Goal: Task Accomplishment & Management: Manage account settings

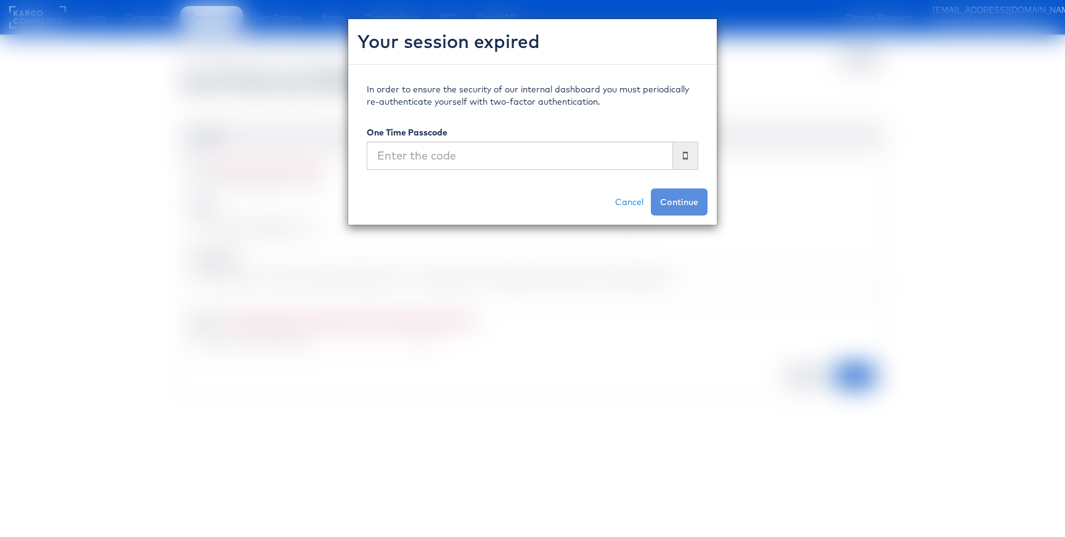
click at [256, 65] on div "Your session expired In order to ensure the security of our internal dashboard …" at bounding box center [532, 268] width 1065 height 537
click at [434, 155] on input "text" at bounding box center [520, 156] width 306 height 28
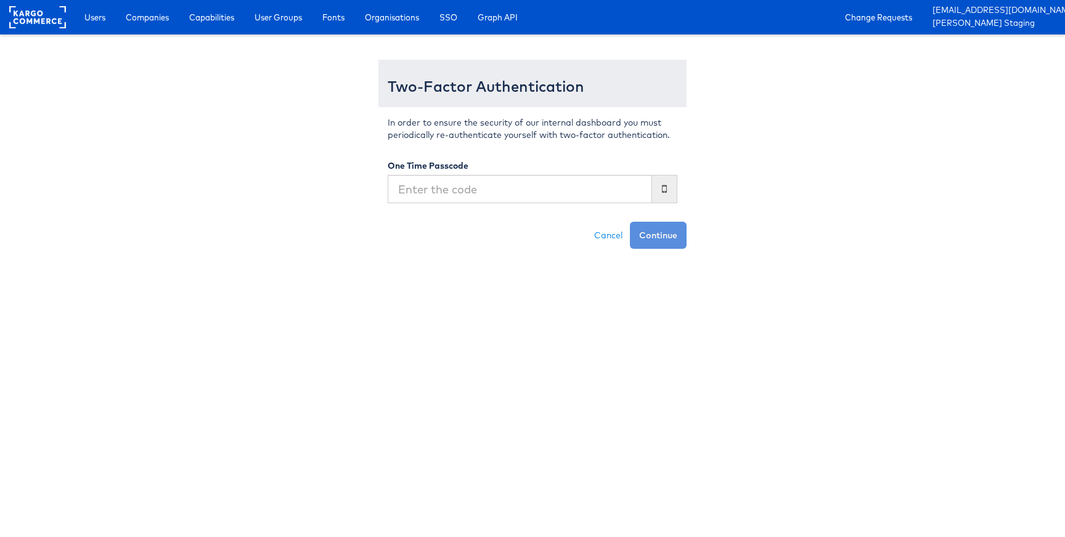
click at [501, 188] on input "text" at bounding box center [519, 189] width 264 height 28
type input "433924"
click at [630, 222] on button "Continue" at bounding box center [658, 235] width 57 height 27
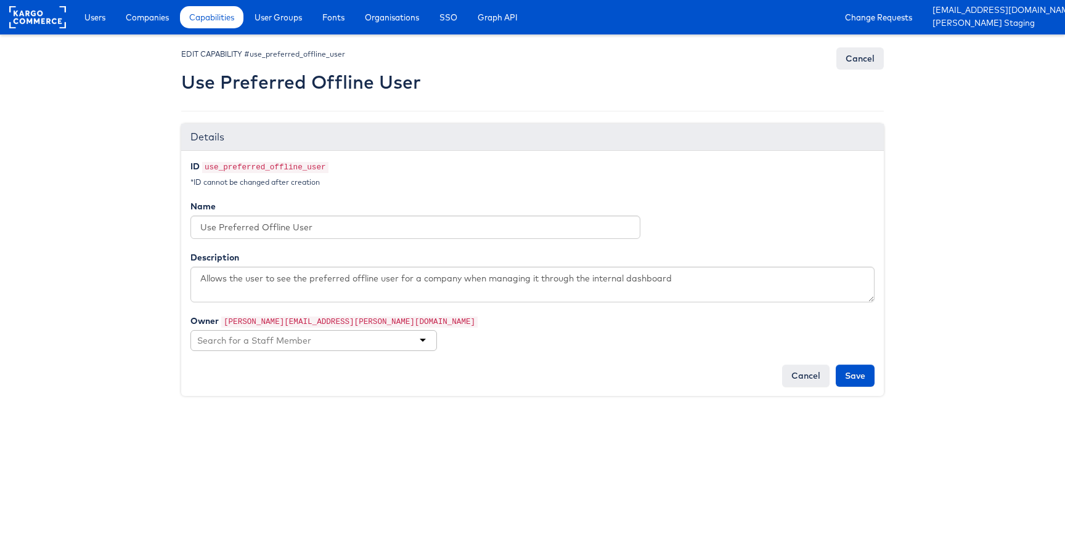
click at [122, 149] on body "Users Companies Capabilities User Groups Fonts Organisations SSO Graph API Chan…" at bounding box center [532, 206] width 1065 height 413
click at [161, 19] on span "Companies" at bounding box center [147, 17] width 43 height 12
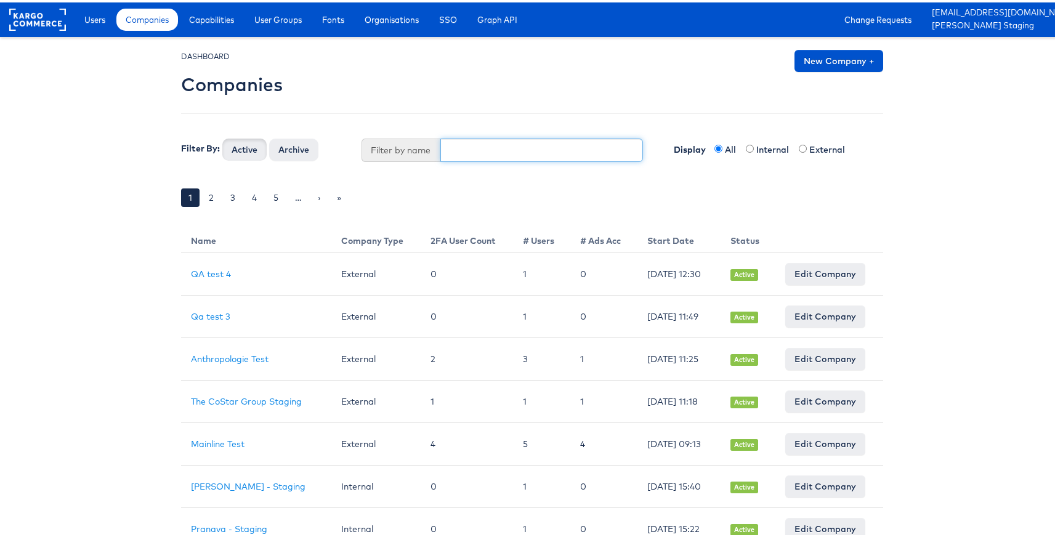
click at [473, 155] on input "text" at bounding box center [541, 147] width 203 height 23
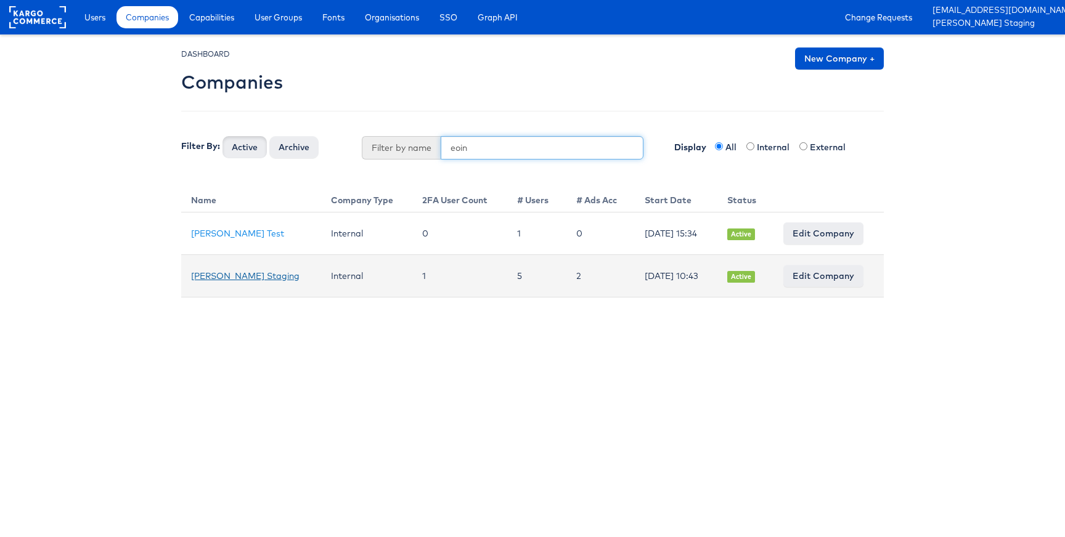
type input "eoin"
click at [233, 277] on link "[PERSON_NAME] Staging" at bounding box center [245, 275] width 108 height 11
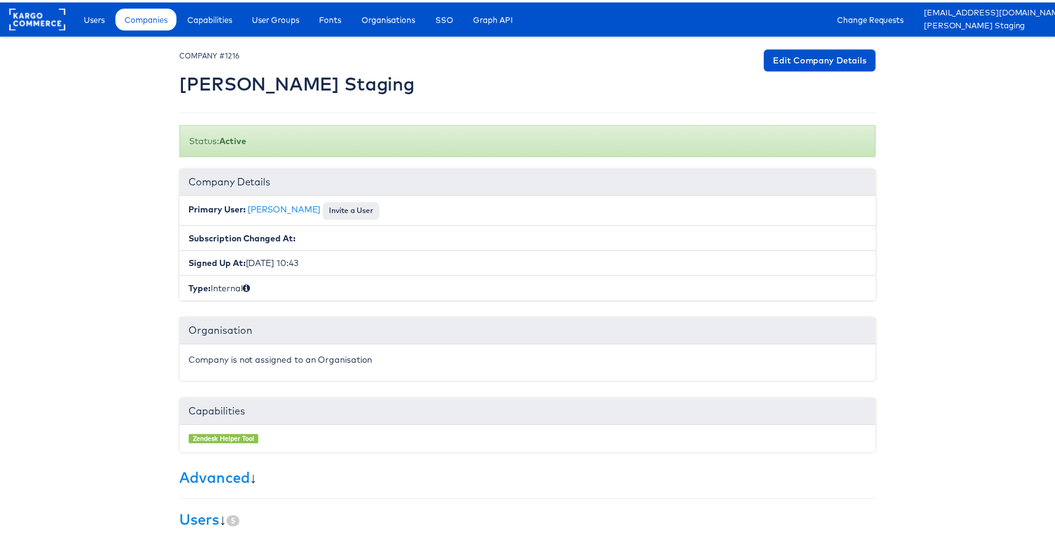
scroll to position [183, 0]
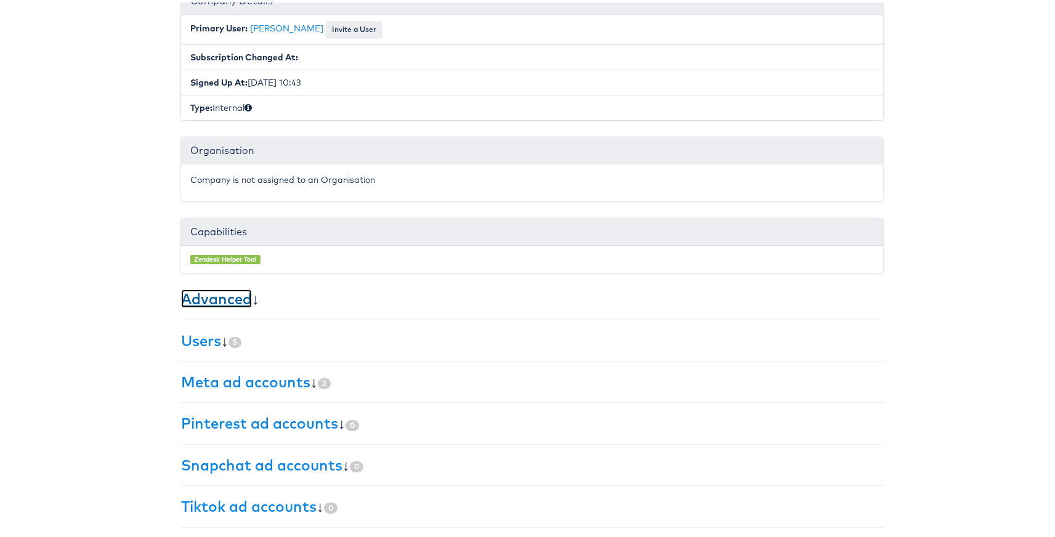
click at [233, 301] on link "Advanced" at bounding box center [216, 296] width 71 height 18
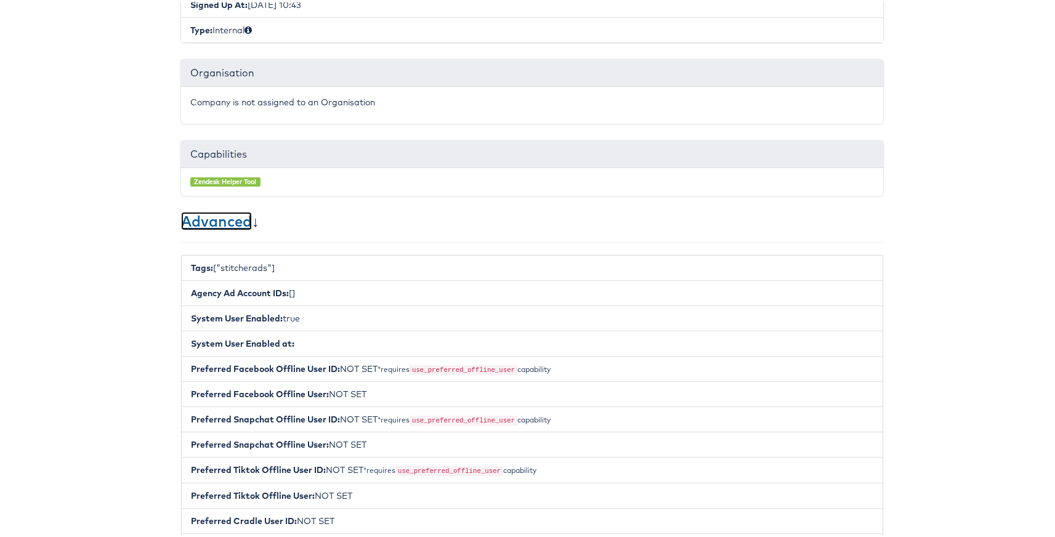
scroll to position [0, 0]
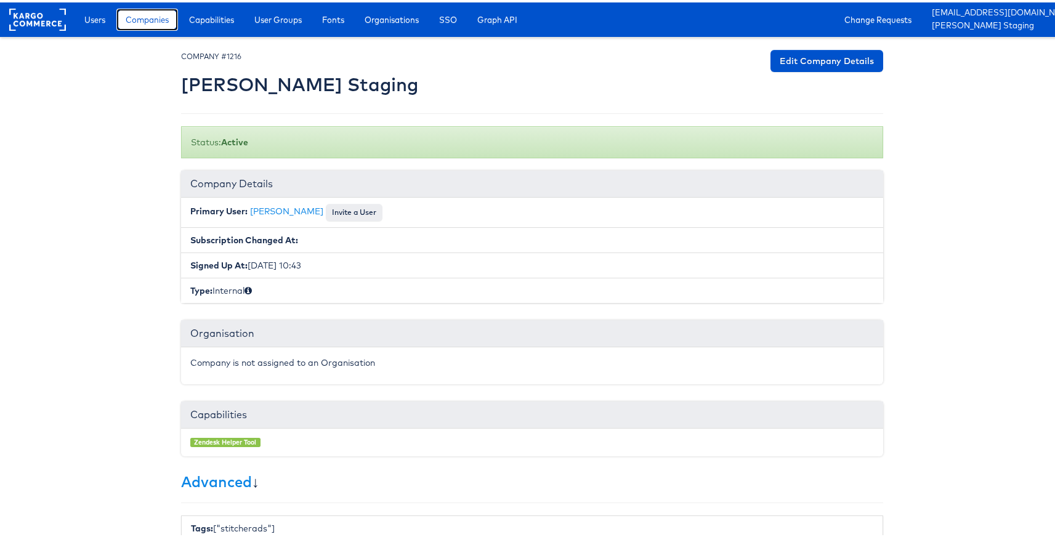
click at [136, 17] on span "Companies" at bounding box center [147, 17] width 43 height 12
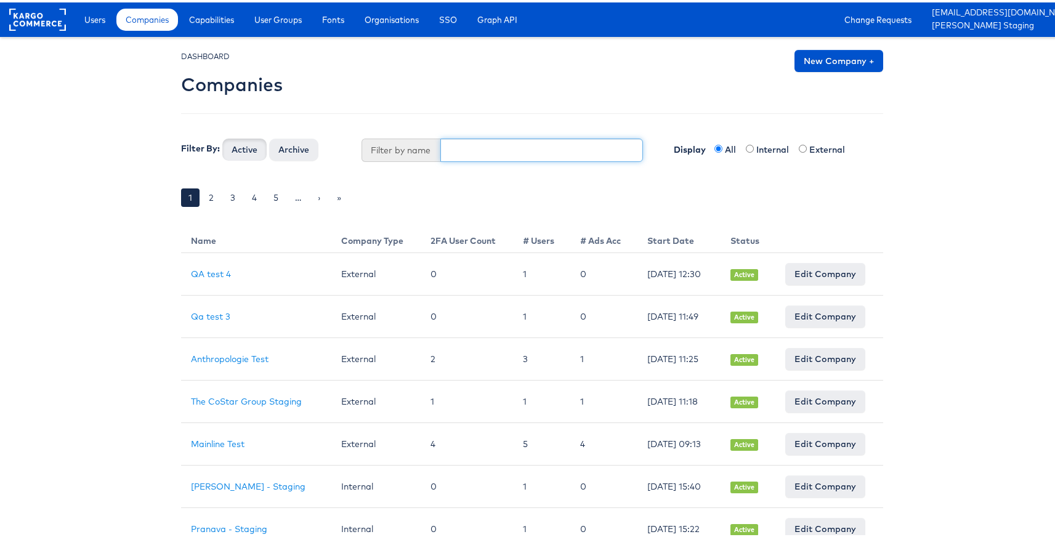
click at [481, 154] on input "text" at bounding box center [541, 147] width 203 height 23
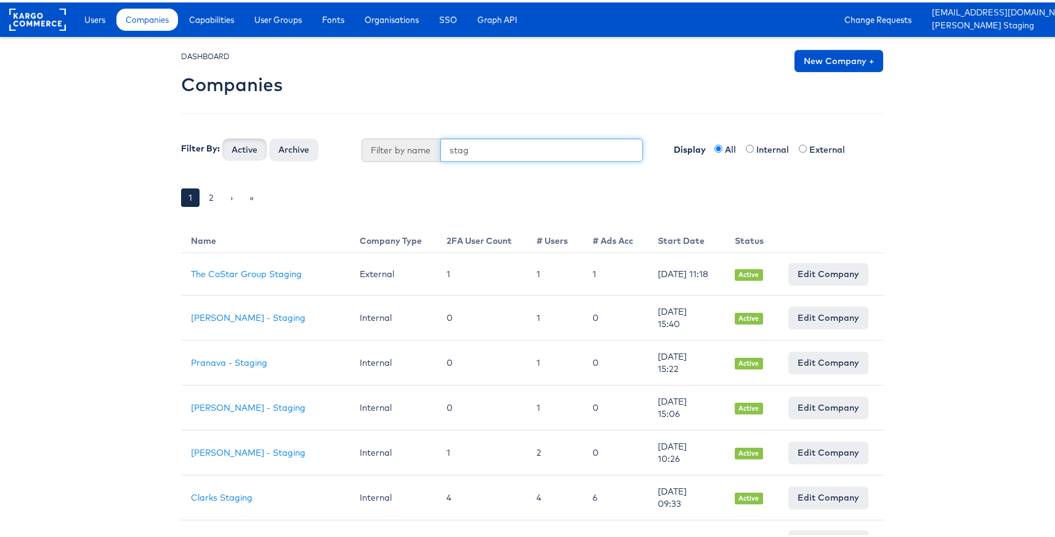
type input "stag"
click at [222, 136] on button "Active" at bounding box center [244, 147] width 44 height 22
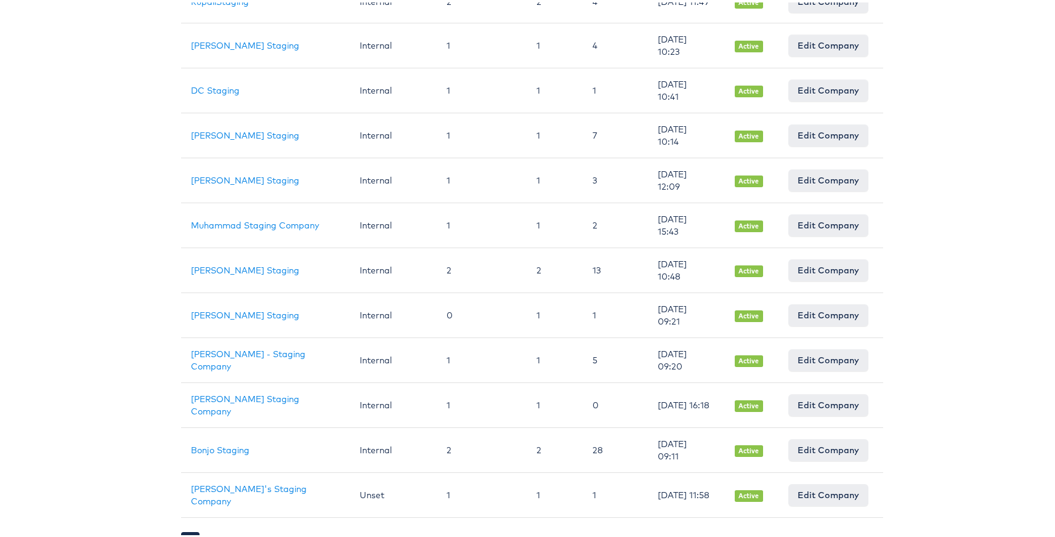
scroll to position [859, 0]
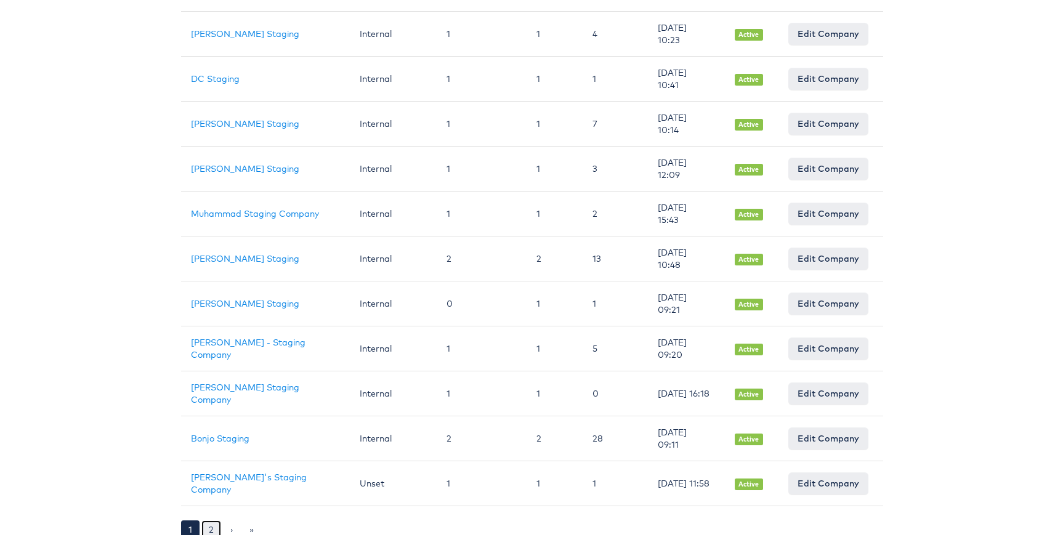
click at [205, 527] on link "2" at bounding box center [211, 527] width 20 height 18
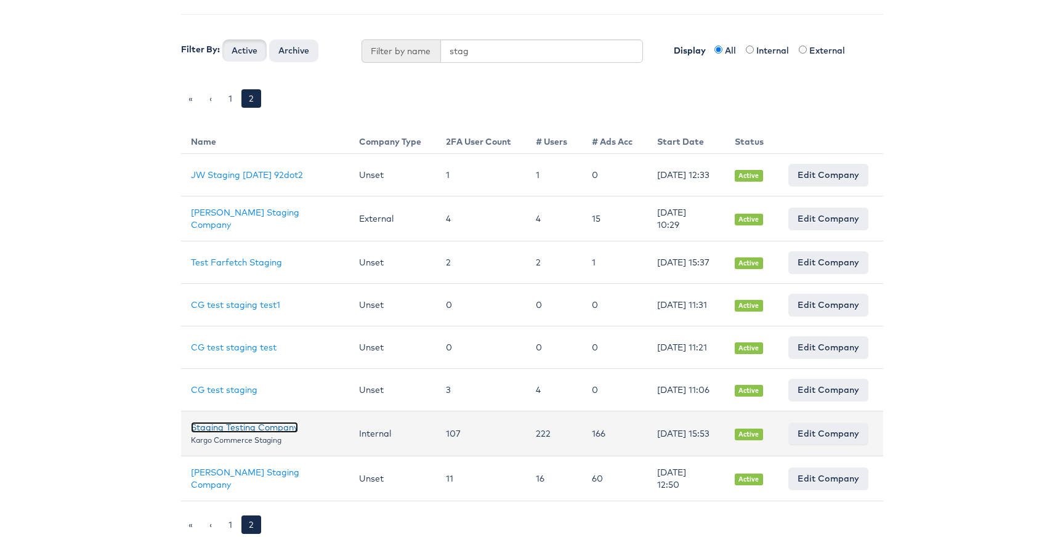
click at [282, 426] on link "Staging Testing Company" at bounding box center [244, 425] width 107 height 11
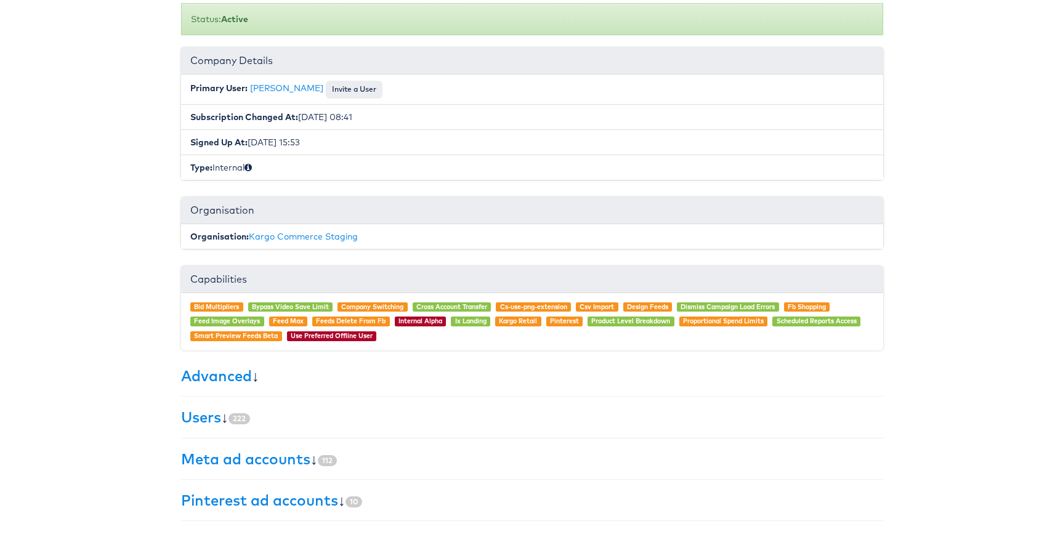
scroll to position [200, 0]
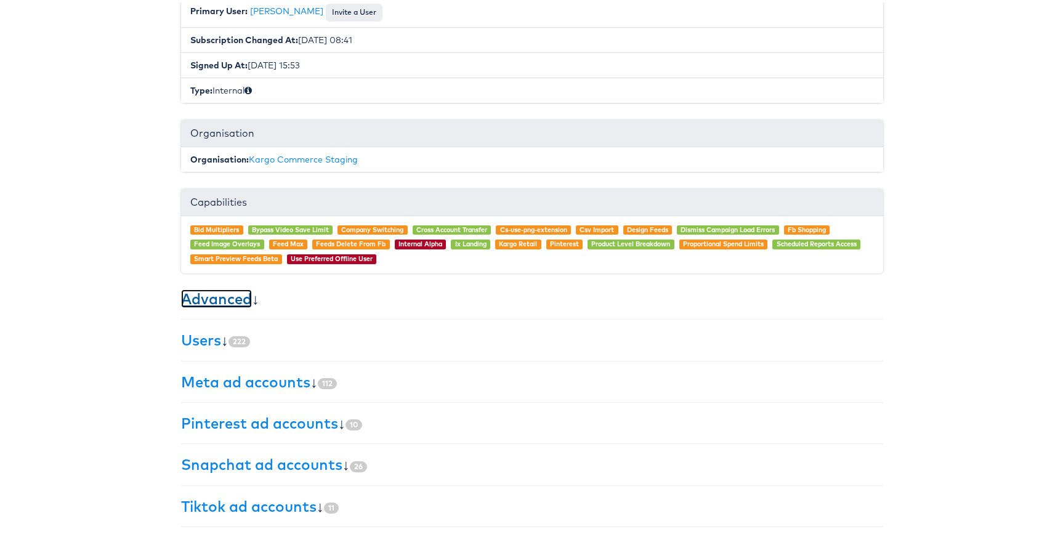
click at [237, 296] on link "Advanced" at bounding box center [216, 296] width 71 height 18
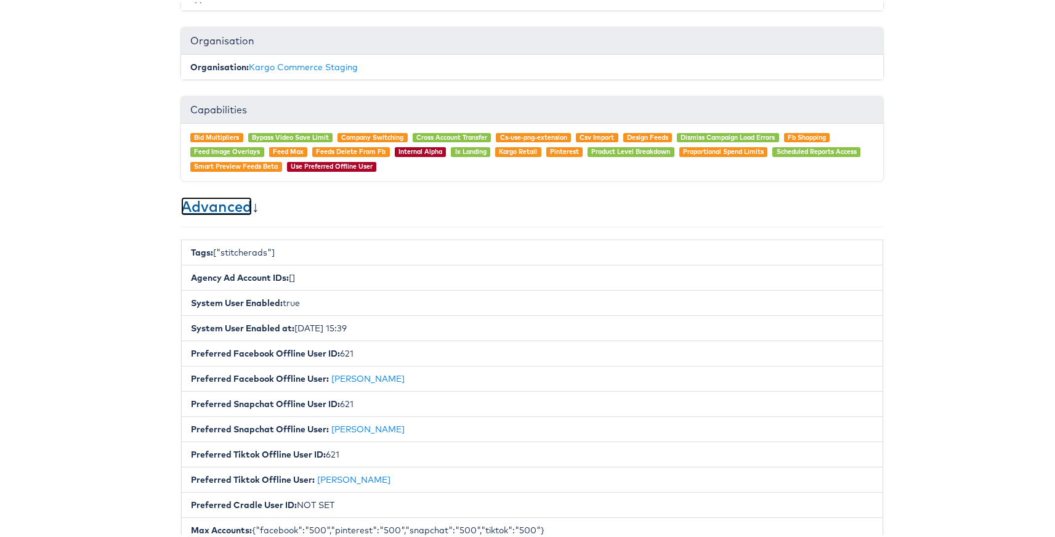
scroll to position [340, 0]
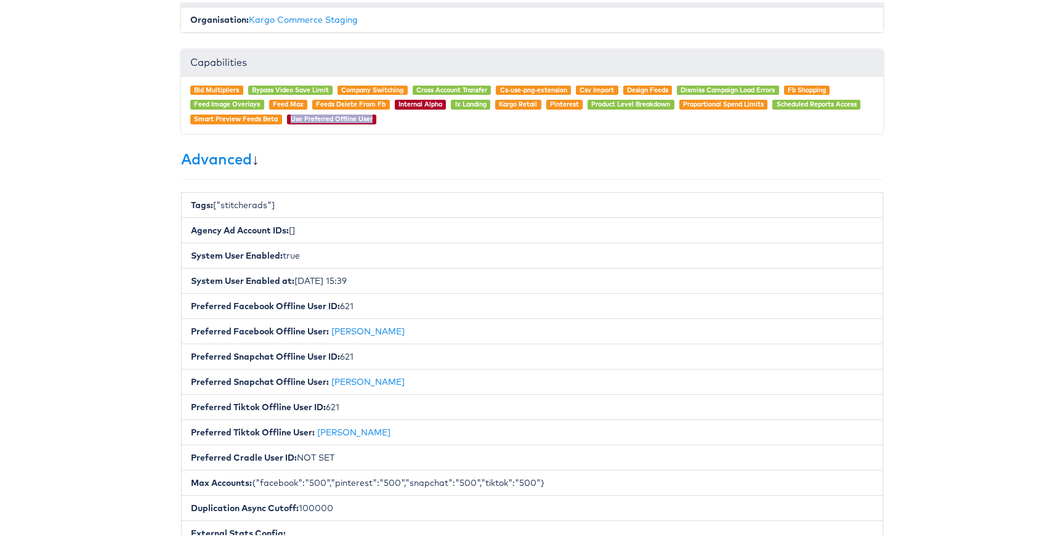
drag, startPoint x: 373, startPoint y: 116, endPoint x: 285, endPoint y: 116, distance: 88.7
click at [285, 116] on div "Bid Multipliers Bypass Video Save Limit Company Switching Cross Account Transfe…" at bounding box center [532, 102] width 684 height 39
copy link "Use Preferred Offline User"
click at [326, 118] on link "Use Preferred Offline User" at bounding box center [332, 116] width 82 height 9
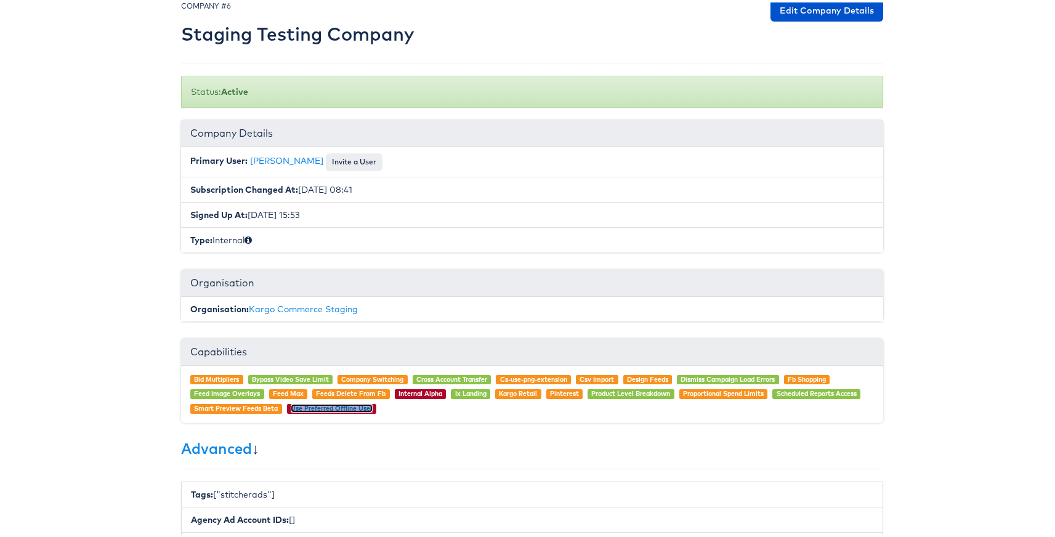
scroll to position [0, 0]
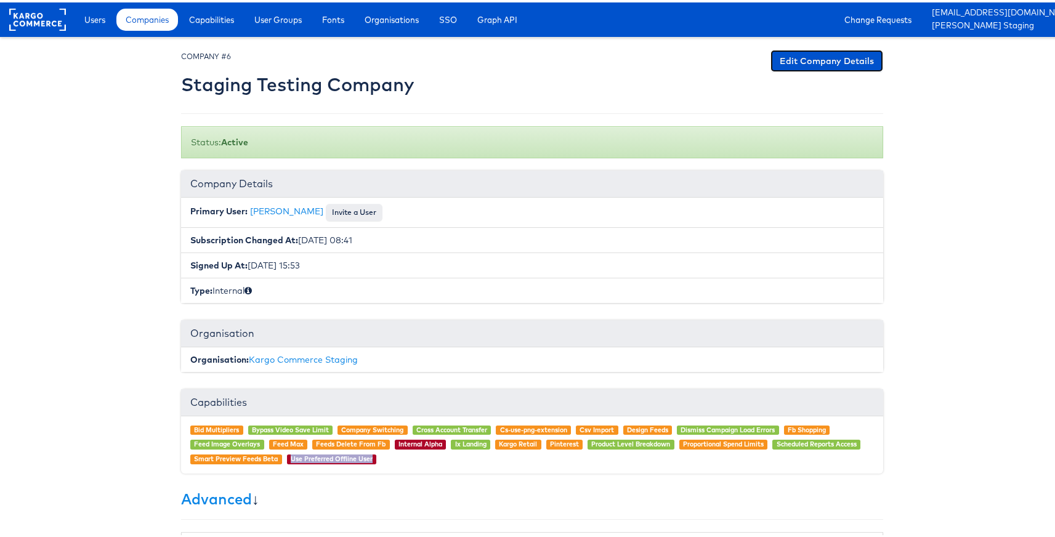
click at [819, 55] on link "Edit Company Details" at bounding box center [827, 58] width 113 height 22
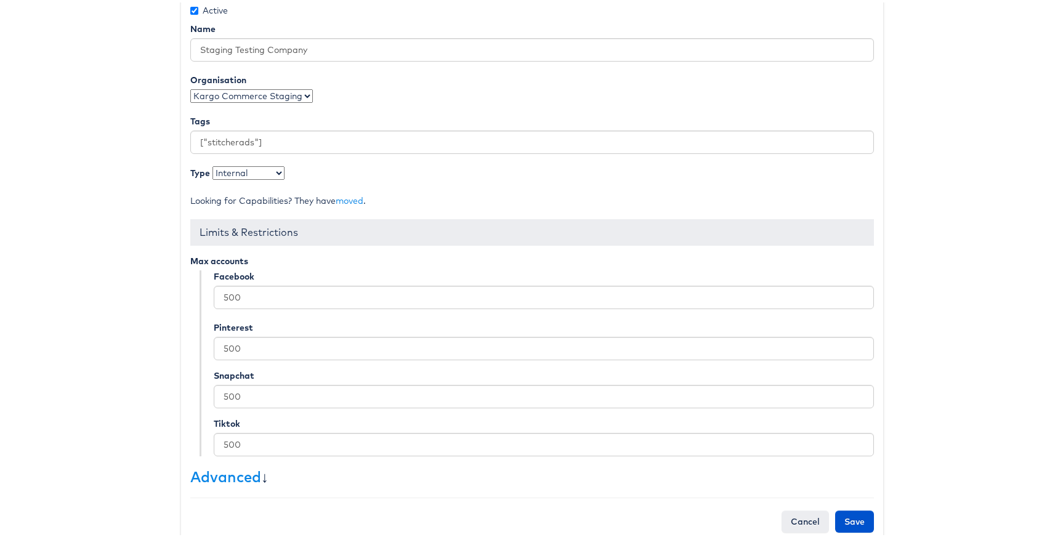
scroll to position [185, 0]
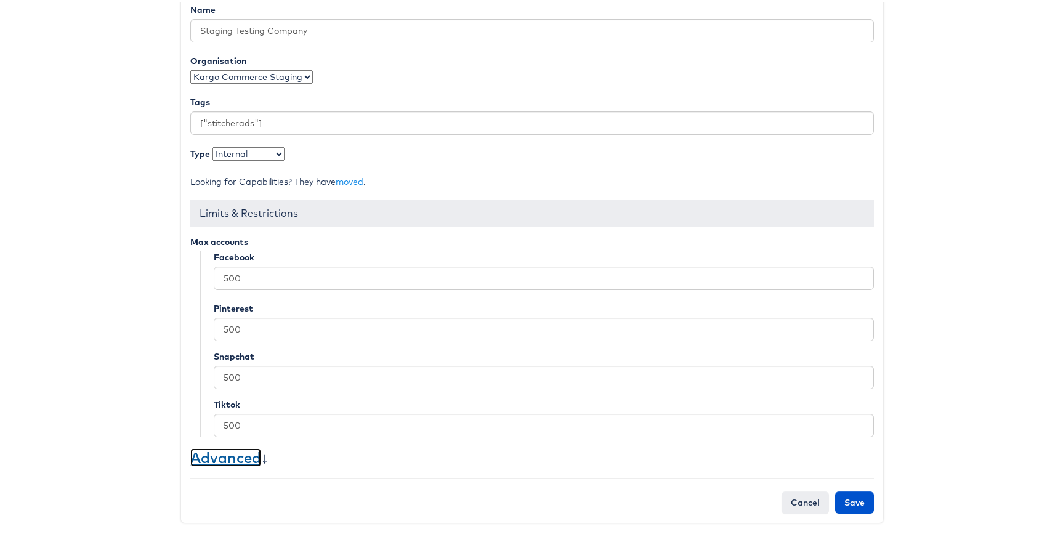
click at [251, 455] on link "Advanced" at bounding box center [225, 455] width 71 height 18
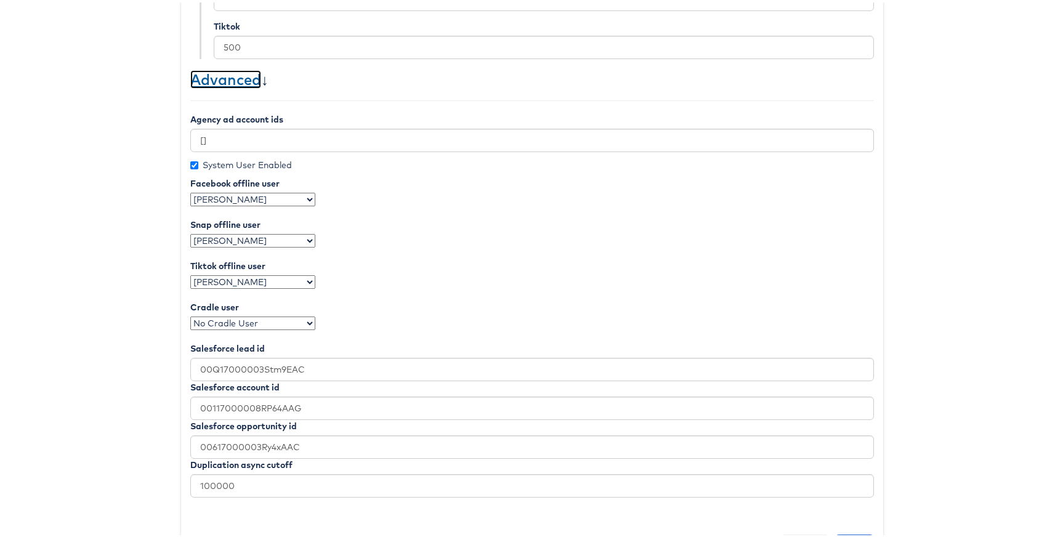
scroll to position [564, 0]
click at [286, 198] on select "No Preferred FB User Dan Cronin John Butler Andy Redfearn Chris Gallagher Steph…" at bounding box center [252, 196] width 125 height 14
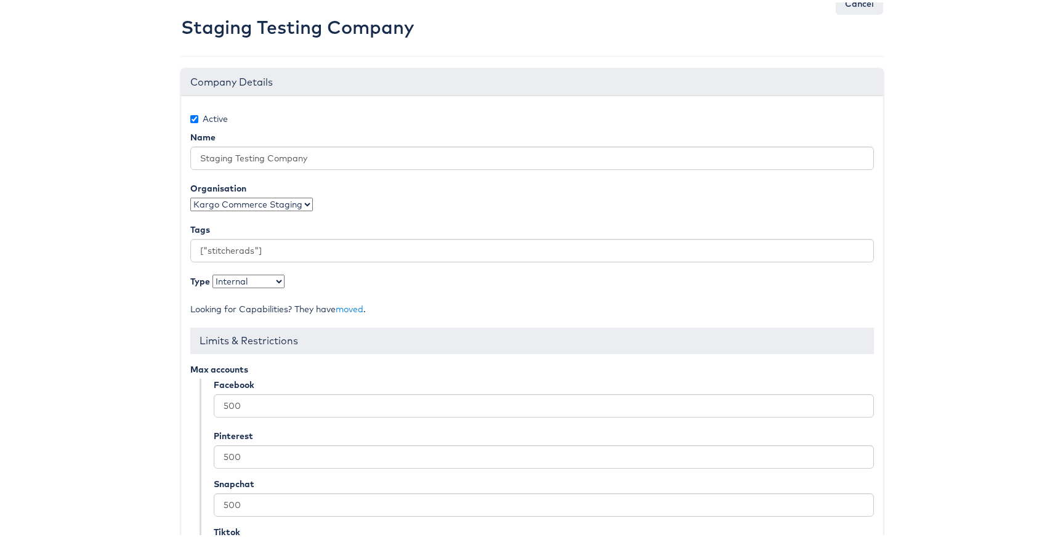
scroll to position [0, 0]
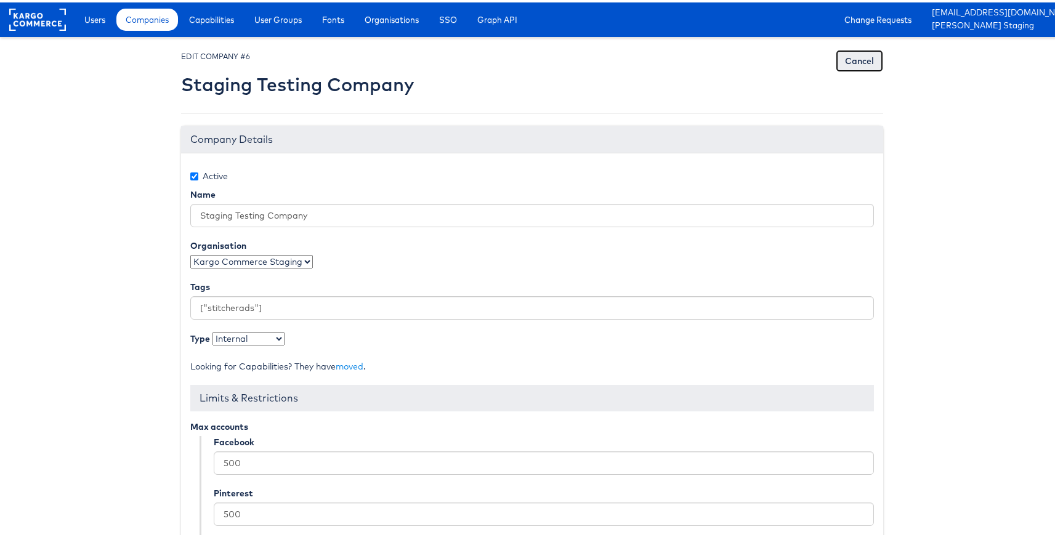
click at [856, 57] on link "Cancel" at bounding box center [859, 58] width 47 height 22
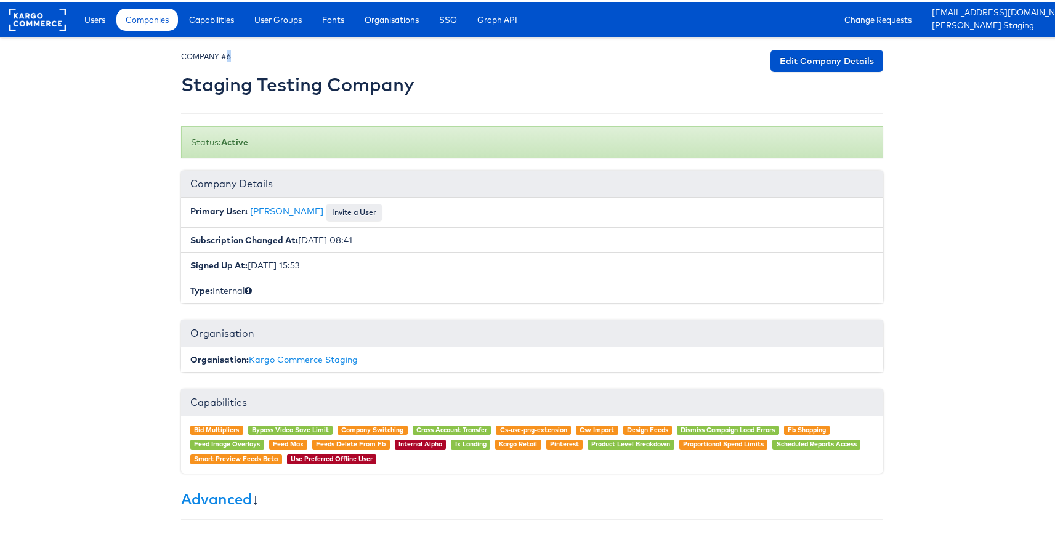
drag, startPoint x: 232, startPoint y: 54, endPoint x: 222, endPoint y: 54, distance: 9.2
click at [222, 54] on div "COMPANY #6 Staging Testing Company" at bounding box center [297, 72] width 233 height 51
copy small "6"
click at [51, 21] on rect at bounding box center [37, 17] width 57 height 22
